Goal: Browse casually

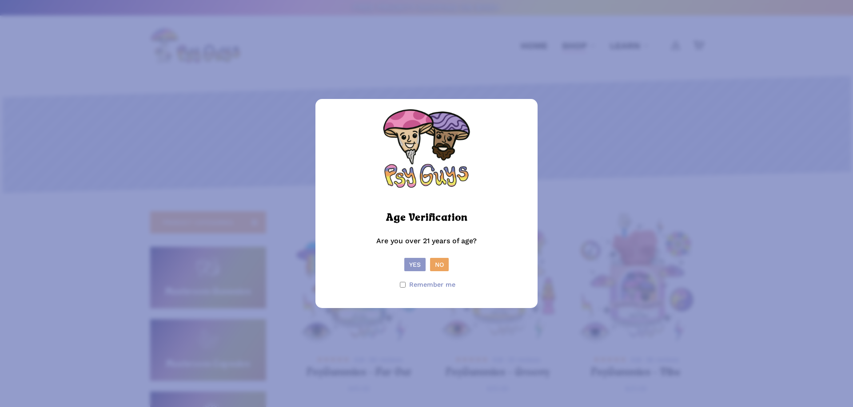
click at [415, 266] on button "Yes" at bounding box center [414, 264] width 21 height 13
